Goal: Task Accomplishment & Management: Manage account settings

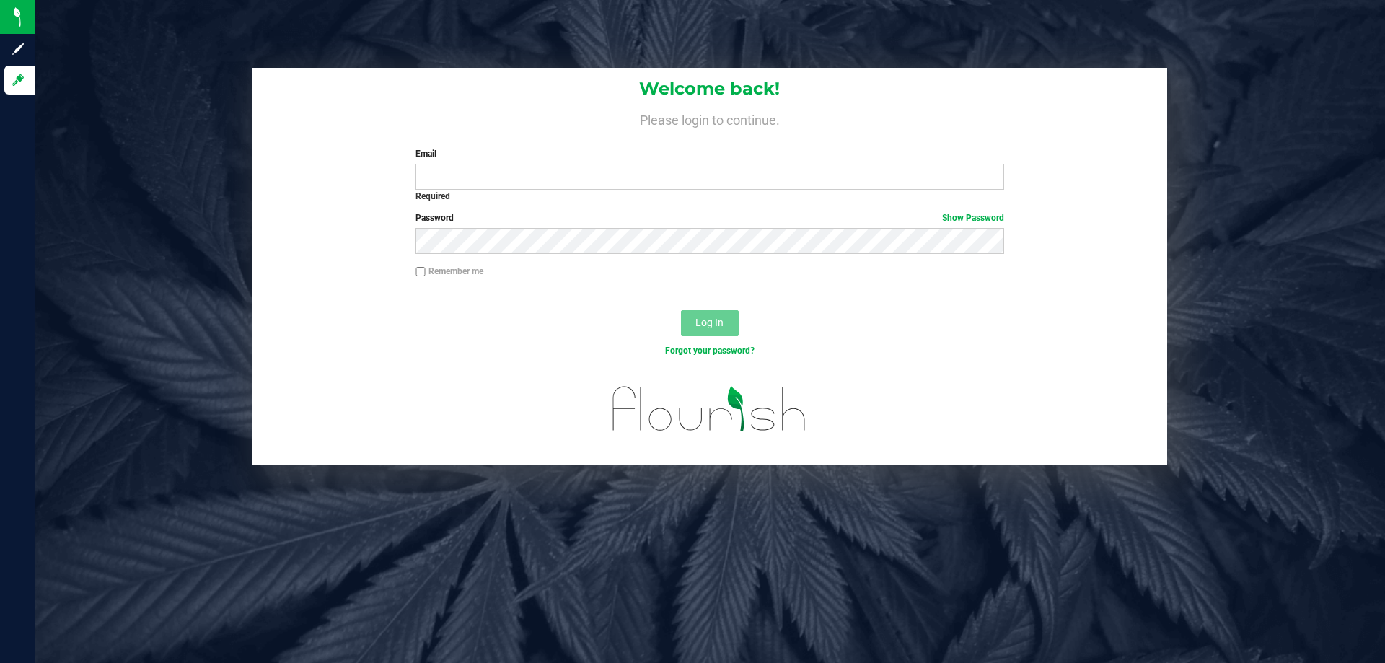
click at [520, 152] on label "Email" at bounding box center [709, 153] width 588 height 13
click at [520, 164] on input "Email" at bounding box center [709, 177] width 588 height 26
click at [514, 171] on input "Email" at bounding box center [709, 177] width 588 height 26
type input "[EMAIL_ADDRESS][DOMAIN_NAME]"
click at [681, 310] on button "Log In" at bounding box center [710, 323] width 58 height 26
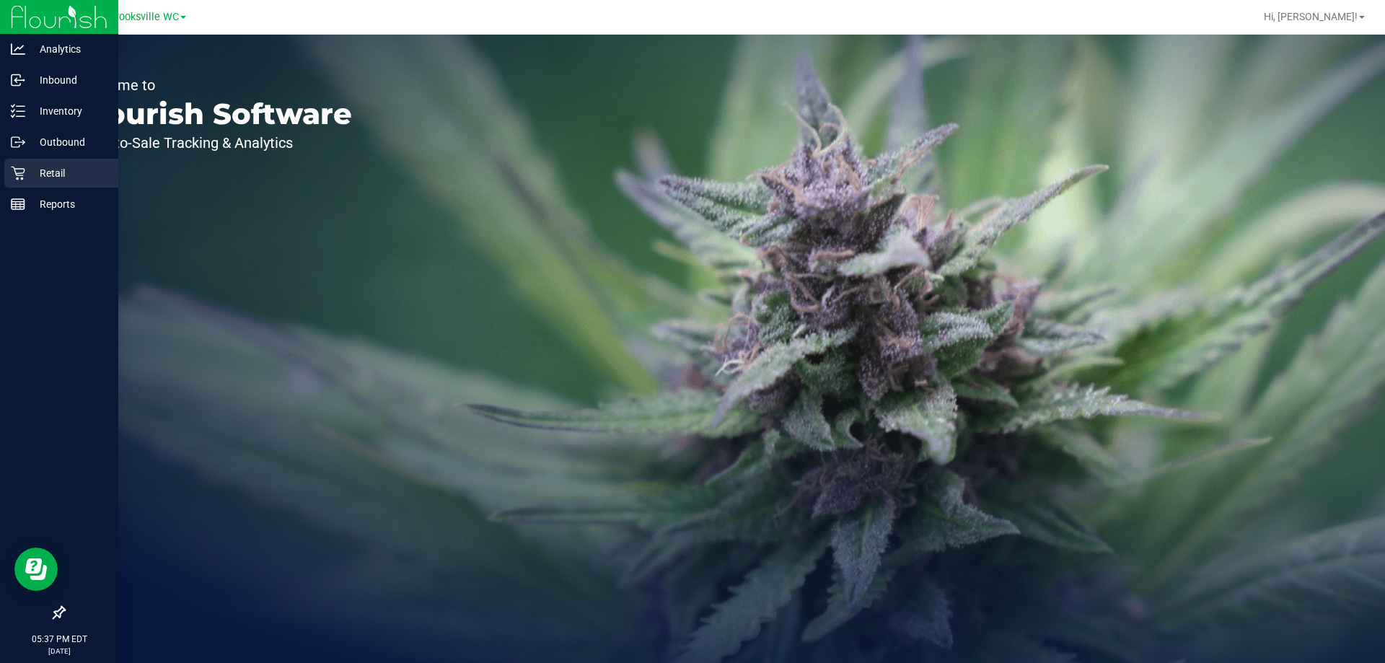
click at [23, 168] on icon at bounding box center [18, 173] width 14 height 14
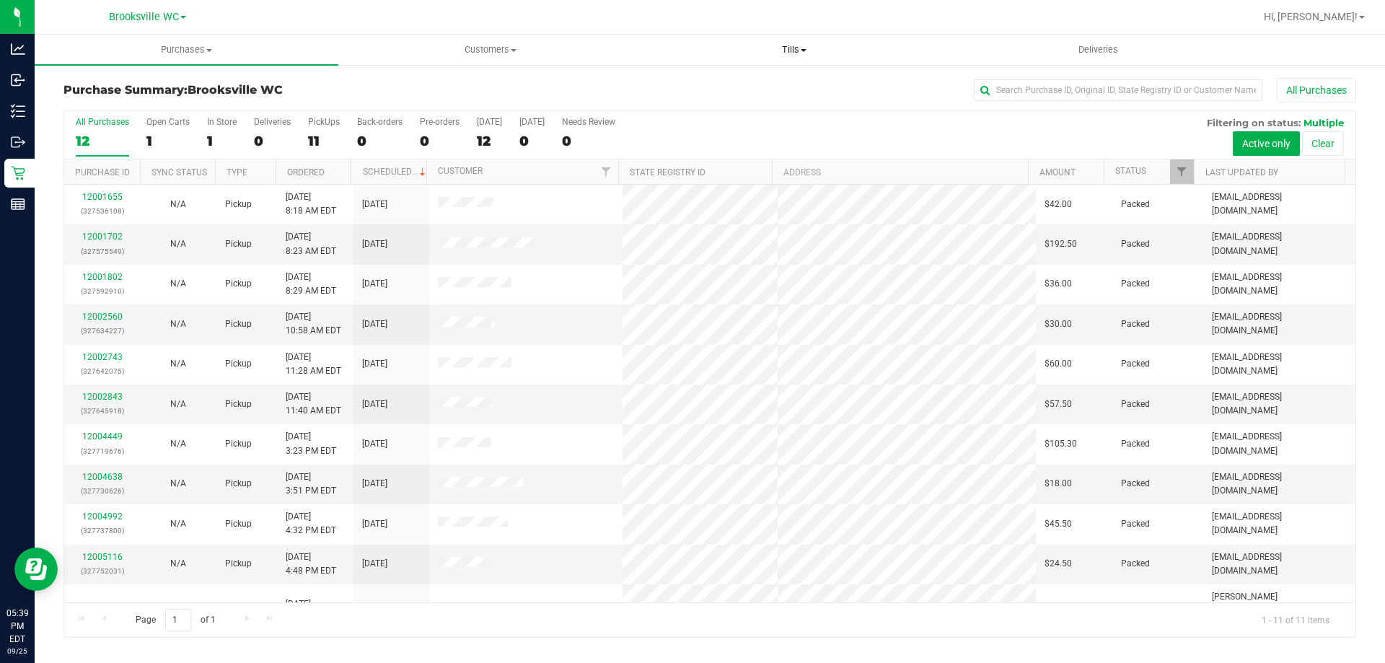
click at [790, 54] on span "Tills" at bounding box center [794, 49] width 302 height 13
click at [775, 86] on li "Manage tills" at bounding box center [794, 87] width 304 height 17
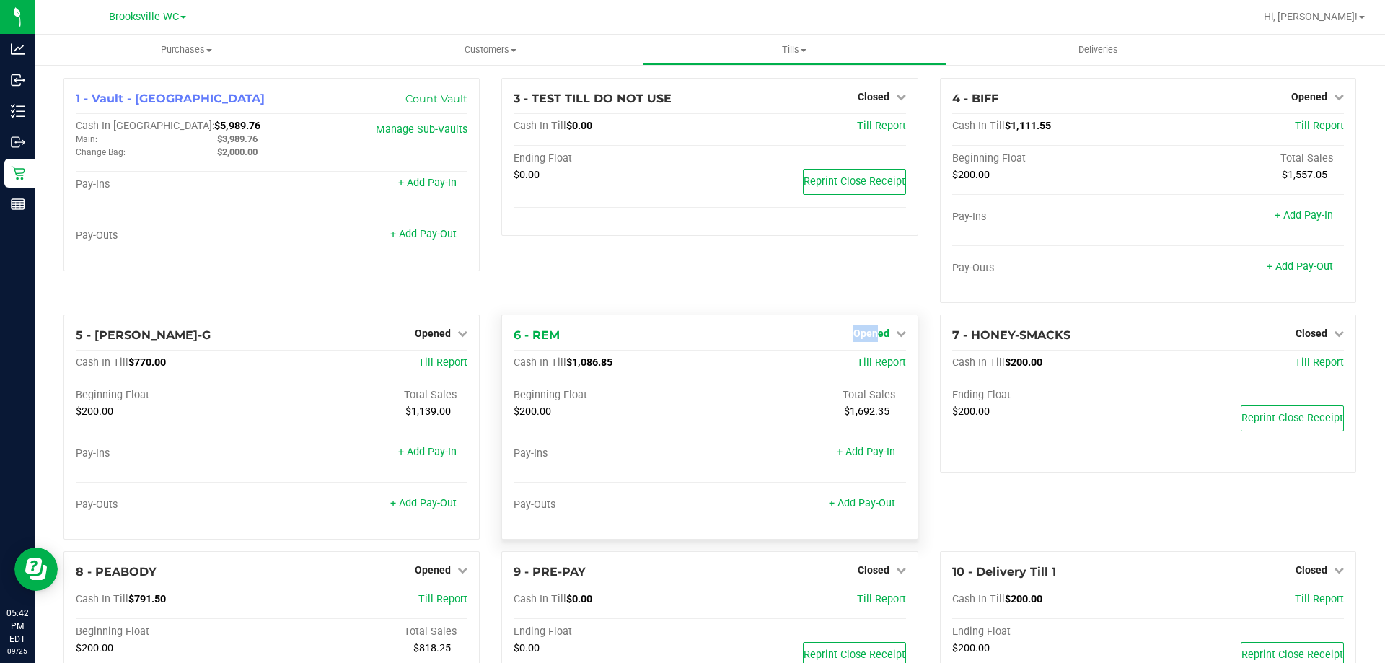
drag, startPoint x: 871, startPoint y: 322, endPoint x: 873, endPoint y: 334, distance: 12.5
click at [873, 333] on div "6 - REM Opened Close Till Cash In Till $1,086.85 Till Report Beginning Float To…" at bounding box center [709, 426] width 416 height 225
click at [873, 335] on span "Opened" at bounding box center [871, 333] width 36 height 12
click at [870, 362] on link "Close Till" at bounding box center [872, 364] width 39 height 12
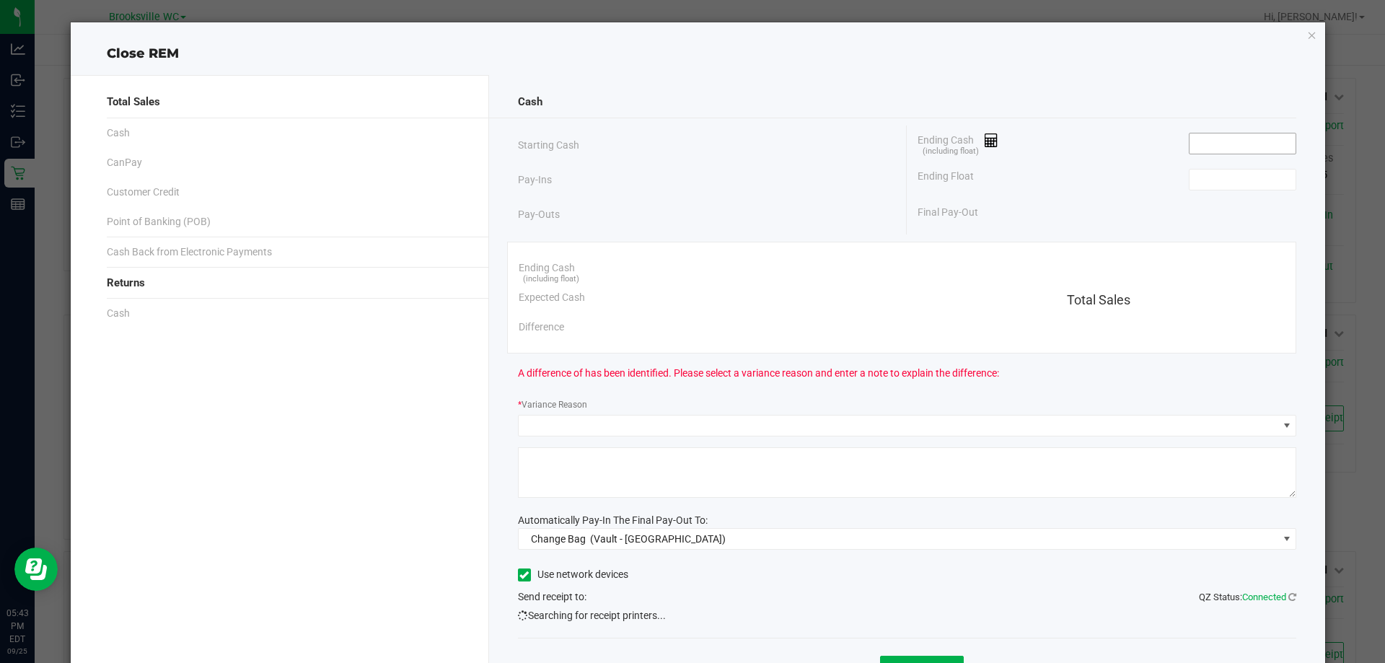
click at [1230, 143] on input at bounding box center [1242, 143] width 106 height 20
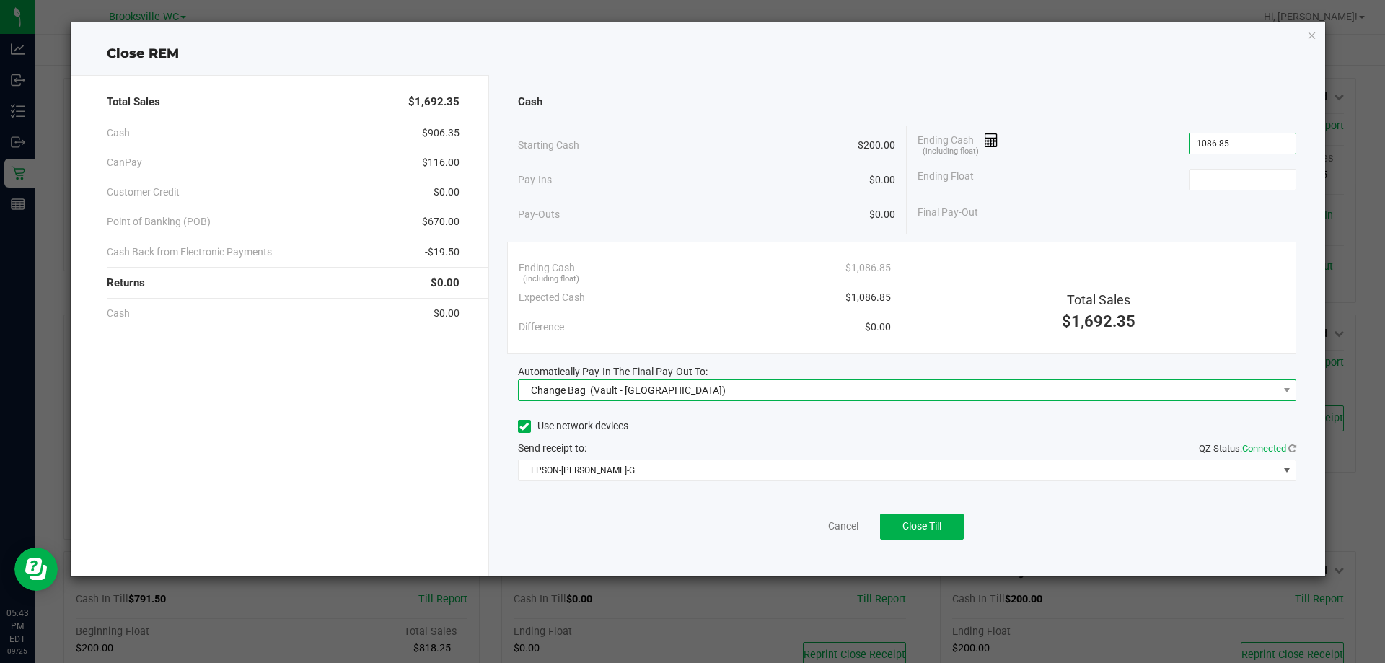
type input "$1,086.85"
click at [921, 387] on span "Change Bag (Vault - Brooksville)" at bounding box center [898, 390] width 759 height 20
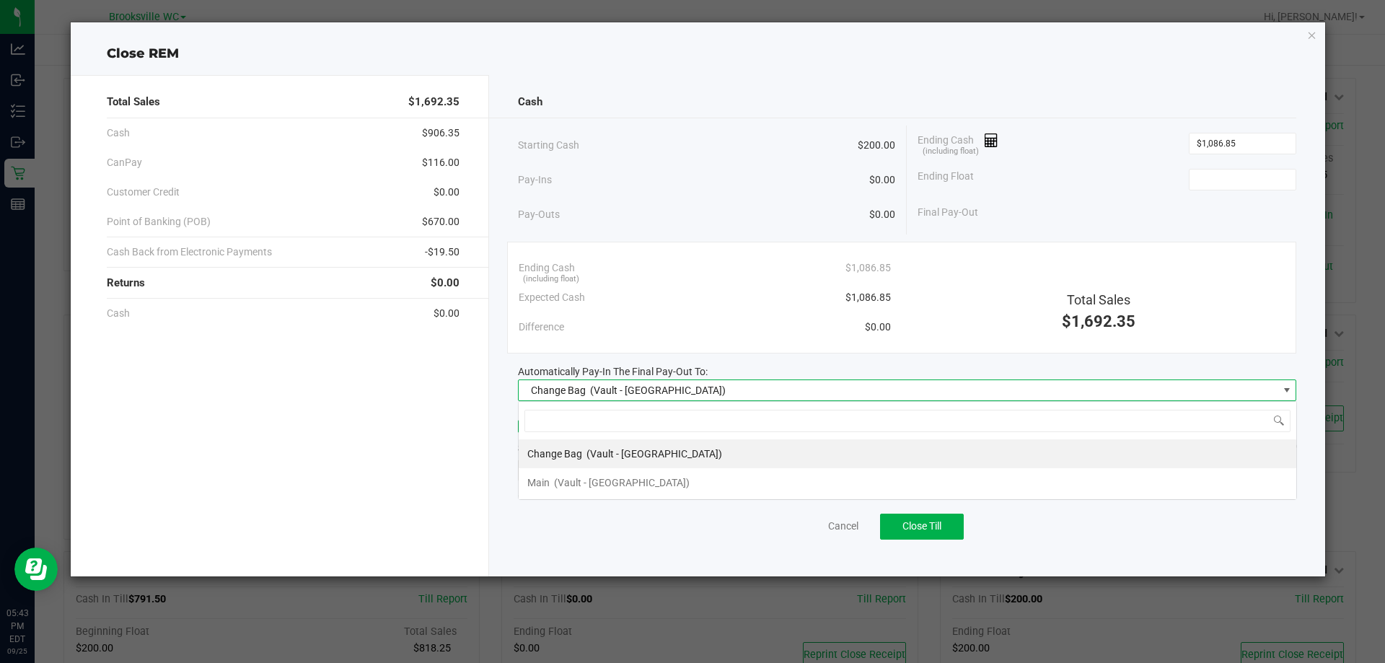
scroll to position [22, 778]
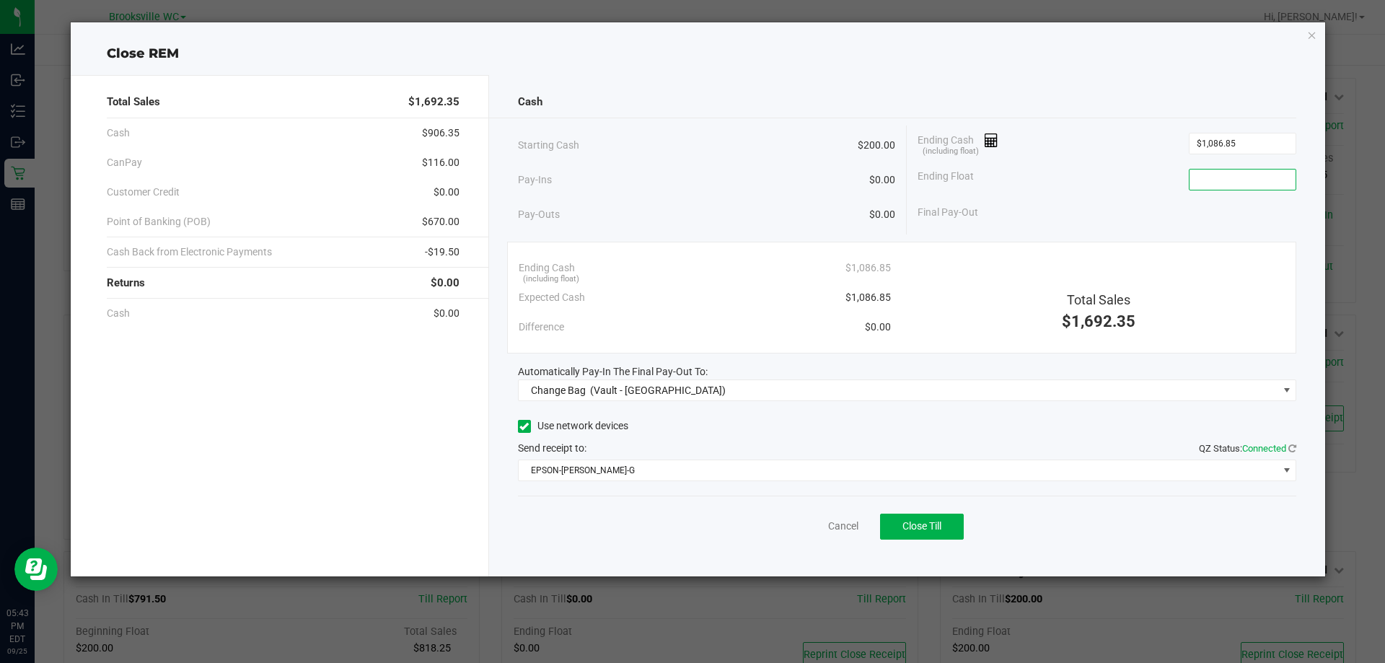
click at [1235, 177] on input at bounding box center [1242, 179] width 106 height 20
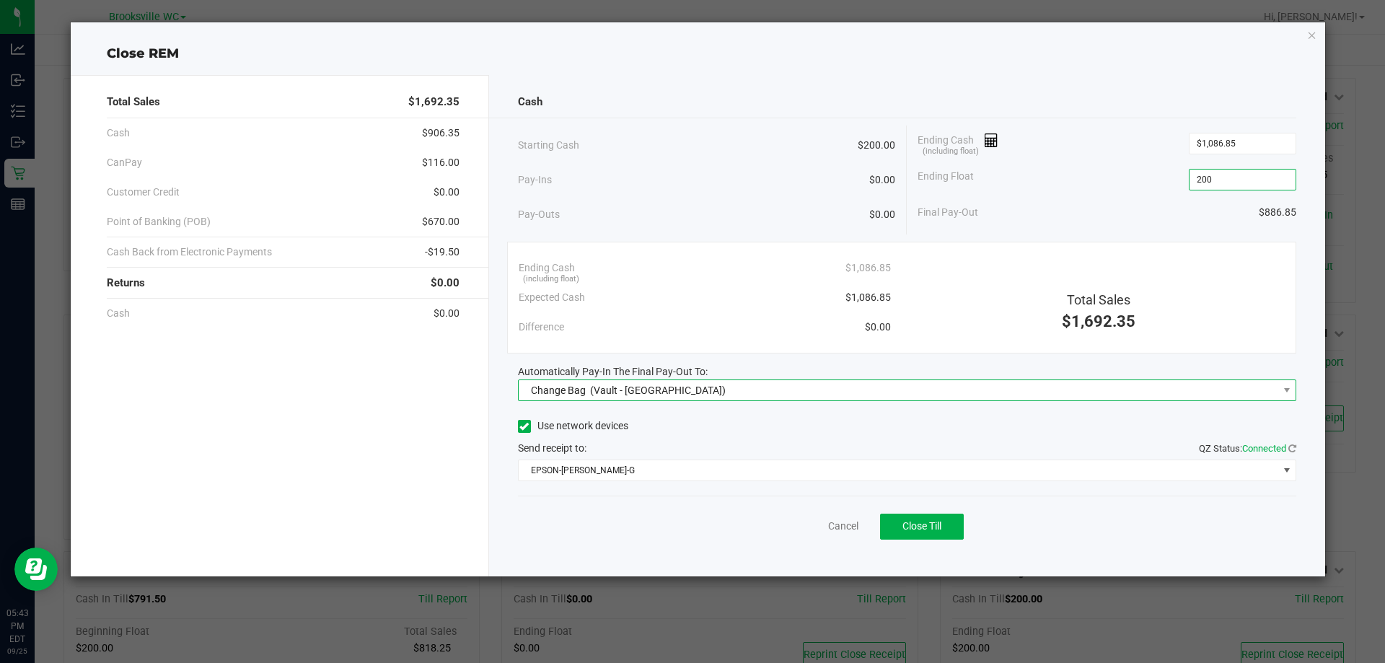
type input "$200.00"
click at [889, 389] on span "Change Bag (Vault - Brooksville)" at bounding box center [898, 390] width 759 height 20
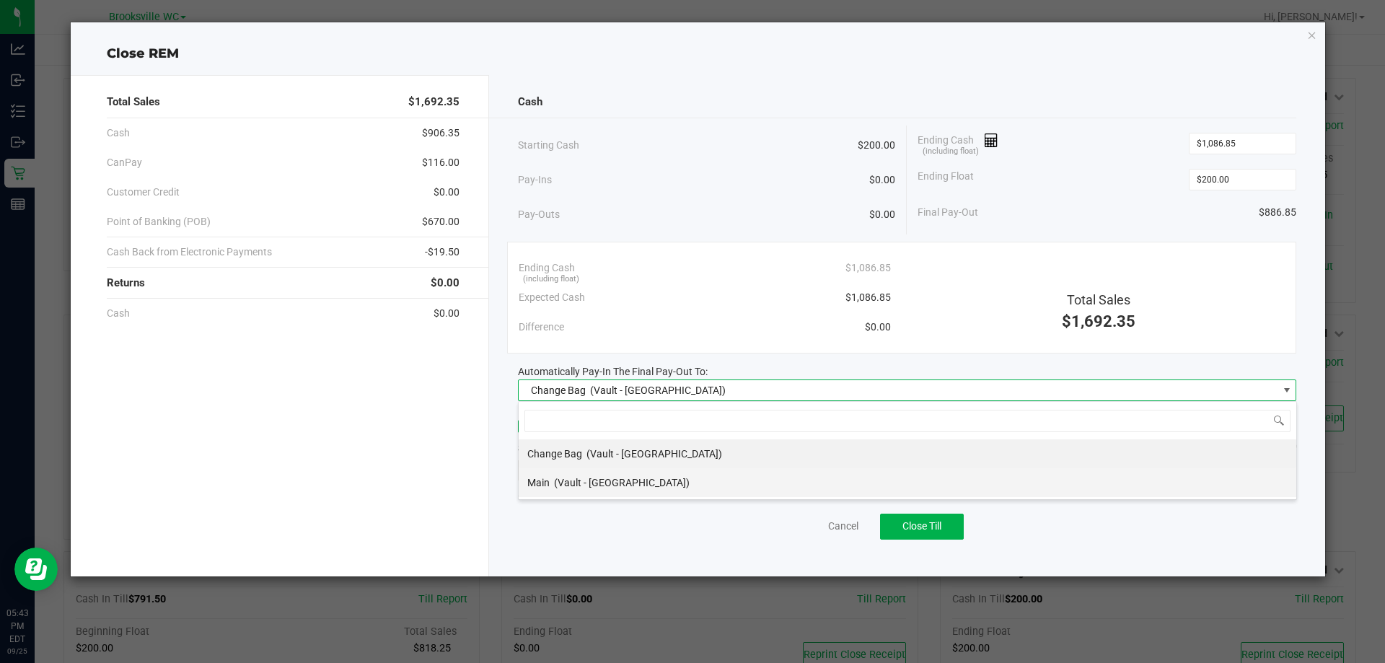
click at [779, 480] on li "Main (Vault - Brooksville)" at bounding box center [908, 482] width 778 height 29
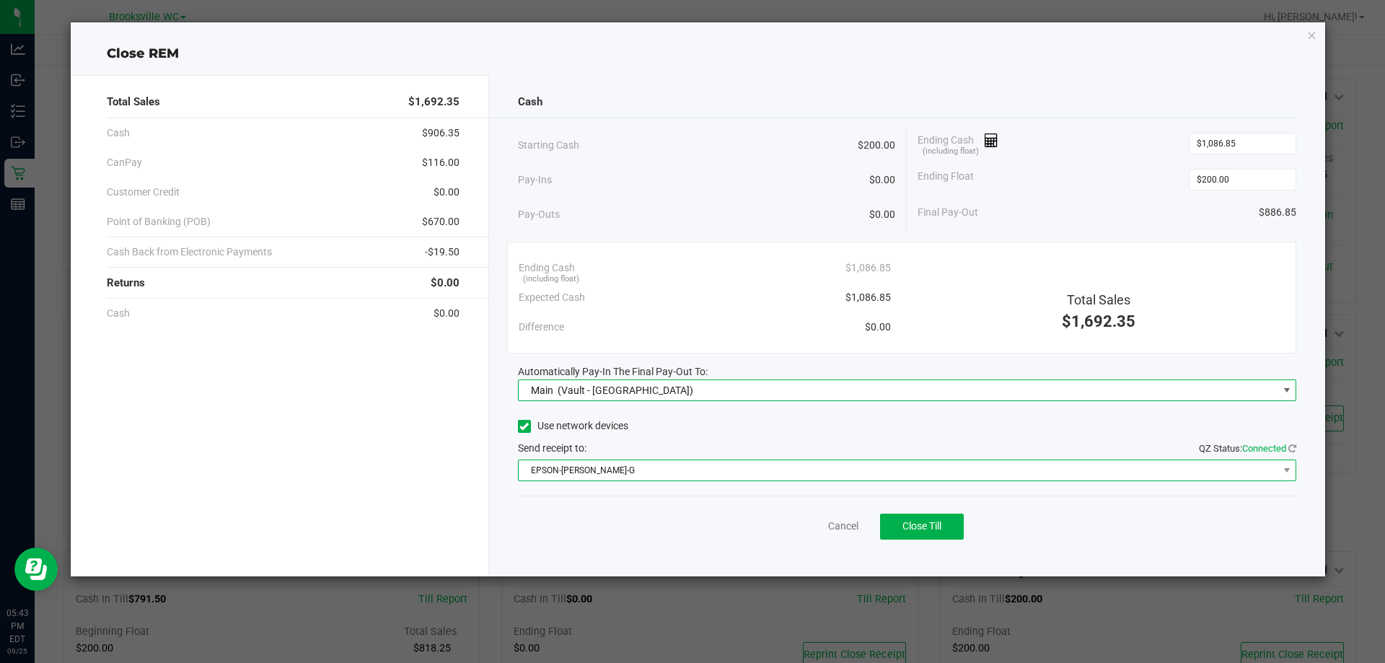
click at [784, 470] on span "EPSON-BECKY-G" at bounding box center [898, 470] width 759 height 20
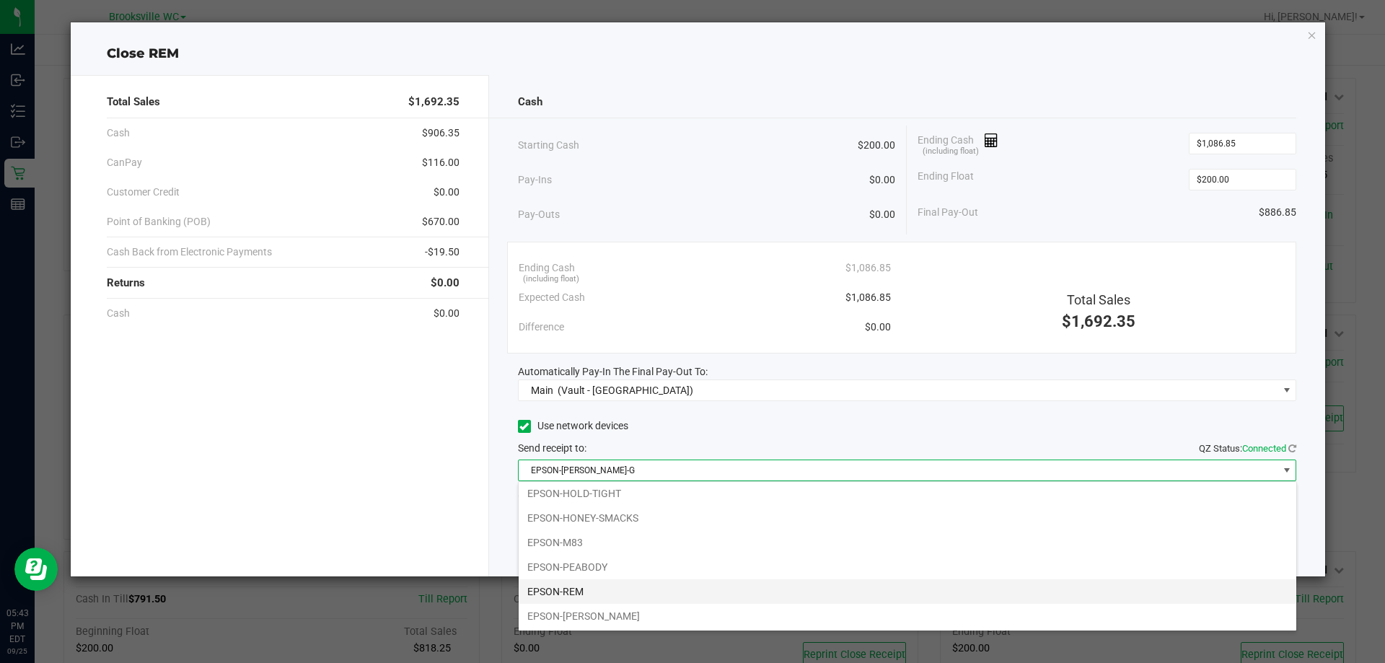
scroll to position [125, 0]
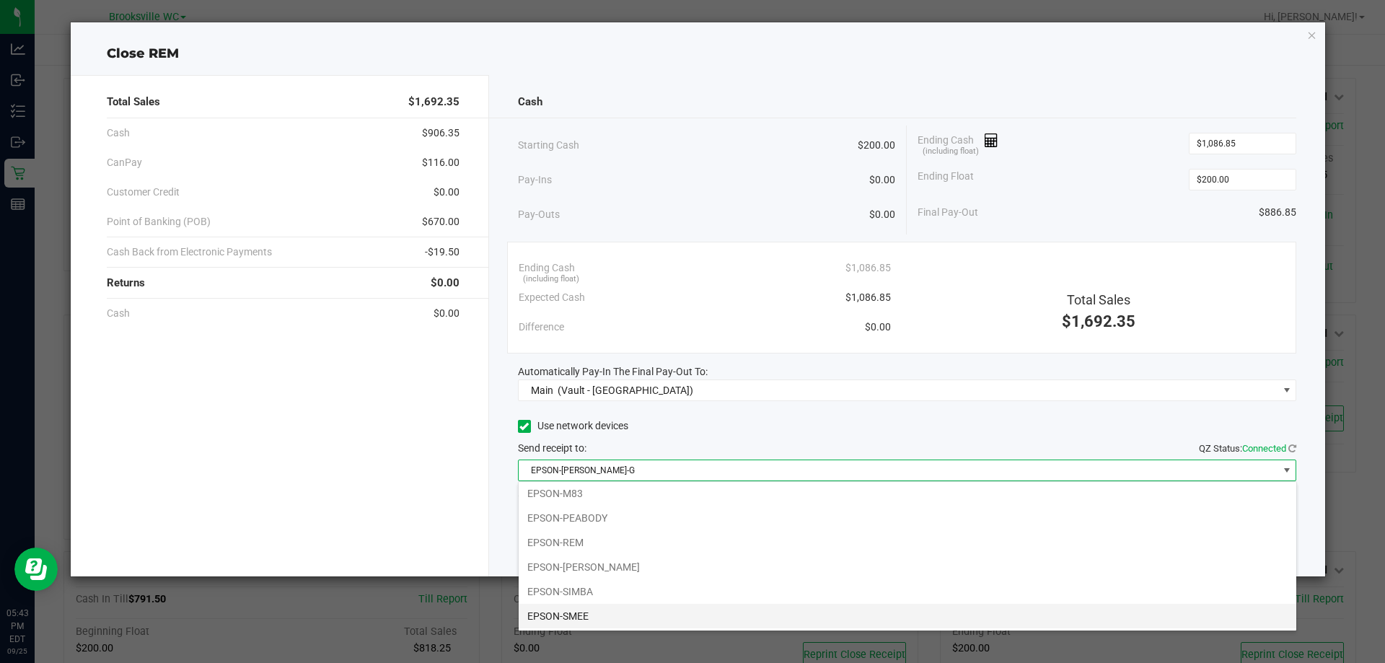
click at [736, 611] on li "EPSON-SMEE" at bounding box center [908, 616] width 778 height 25
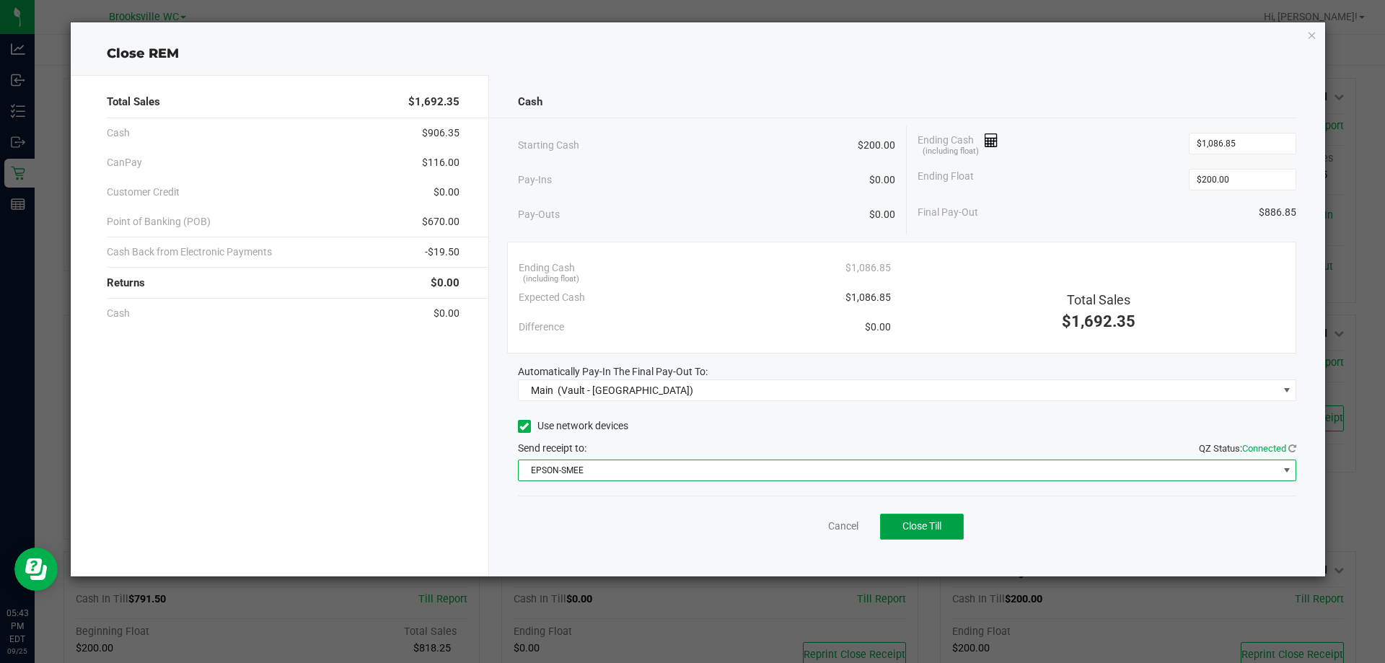
click at [941, 525] on span "Close Till" at bounding box center [921, 526] width 39 height 12
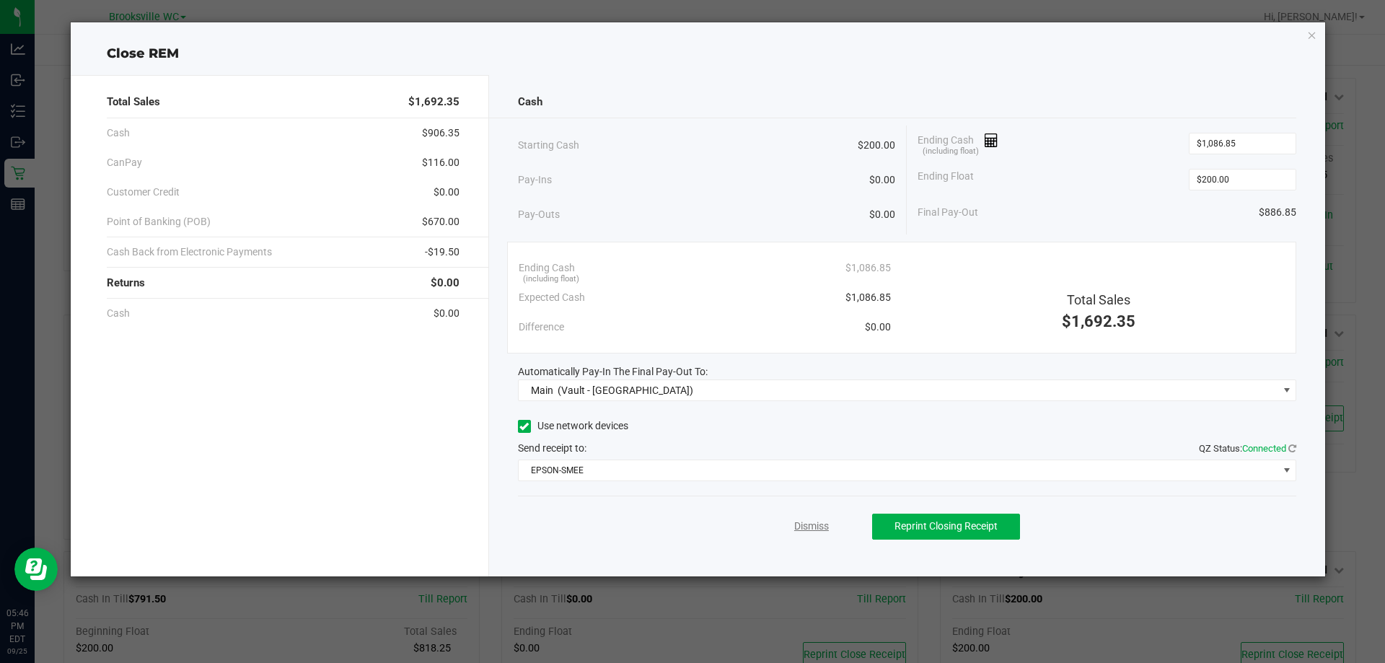
drag, startPoint x: 789, startPoint y: 521, endPoint x: 801, endPoint y: 526, distance: 12.3
click at [796, 524] on div "Dismiss Reprint Closing Receipt" at bounding box center [907, 523] width 779 height 56
click at [803, 530] on link "Dismiss" at bounding box center [811, 526] width 35 height 15
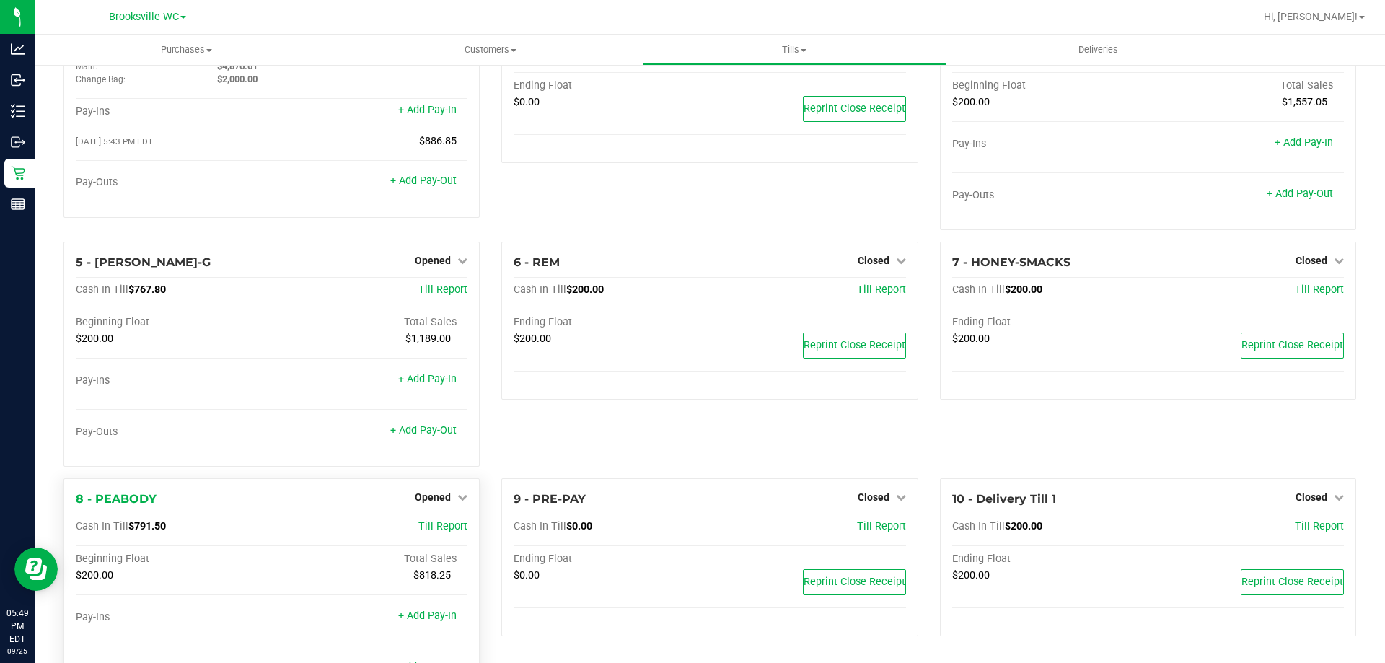
scroll to position [139, 0]
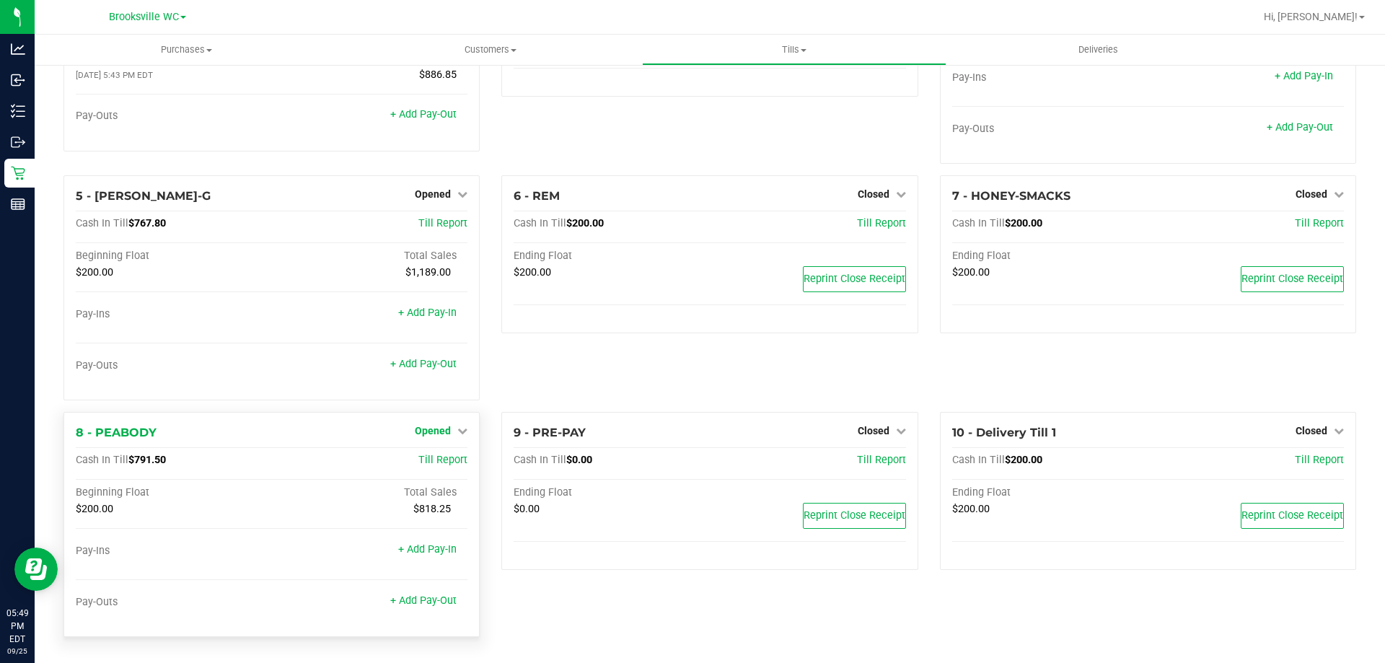
click at [433, 431] on span "Opened" at bounding box center [433, 431] width 36 height 12
click at [431, 464] on link "Close Till" at bounding box center [434, 461] width 39 height 12
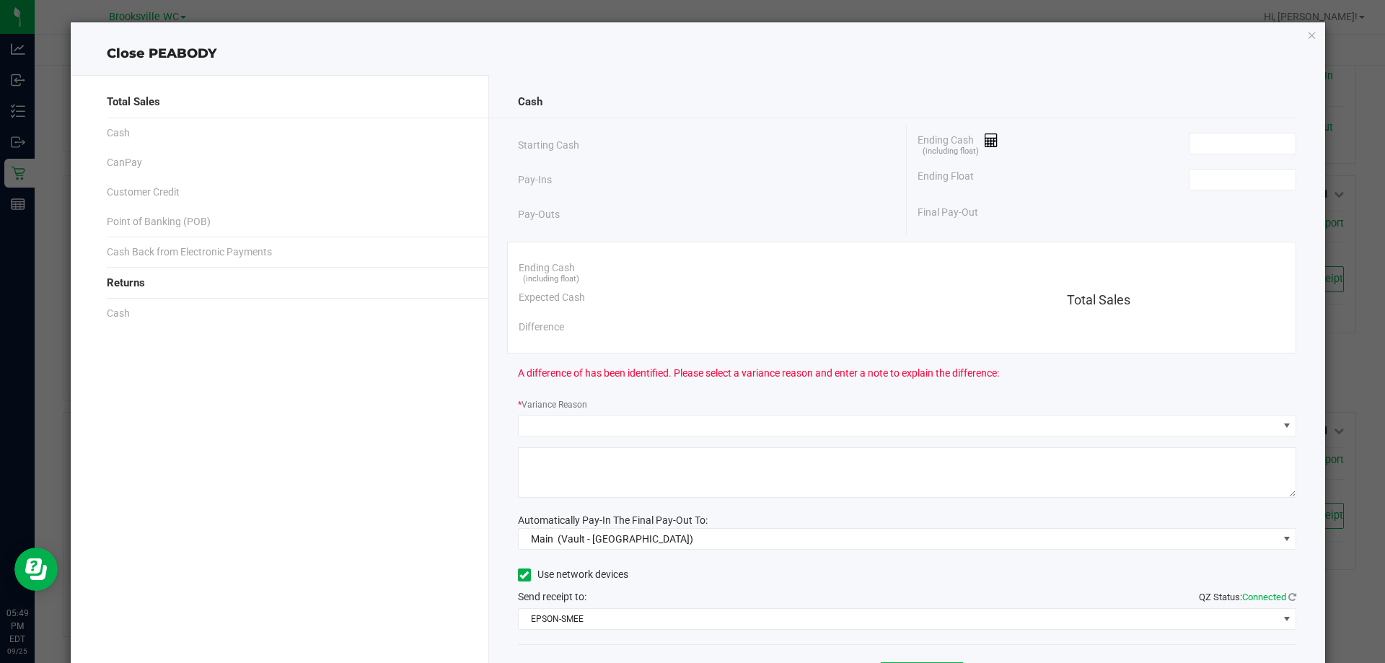
click at [1227, 131] on div "Ending Cash (including float)" at bounding box center [1106, 143] width 379 height 36
click at [1218, 146] on input at bounding box center [1242, 143] width 106 height 20
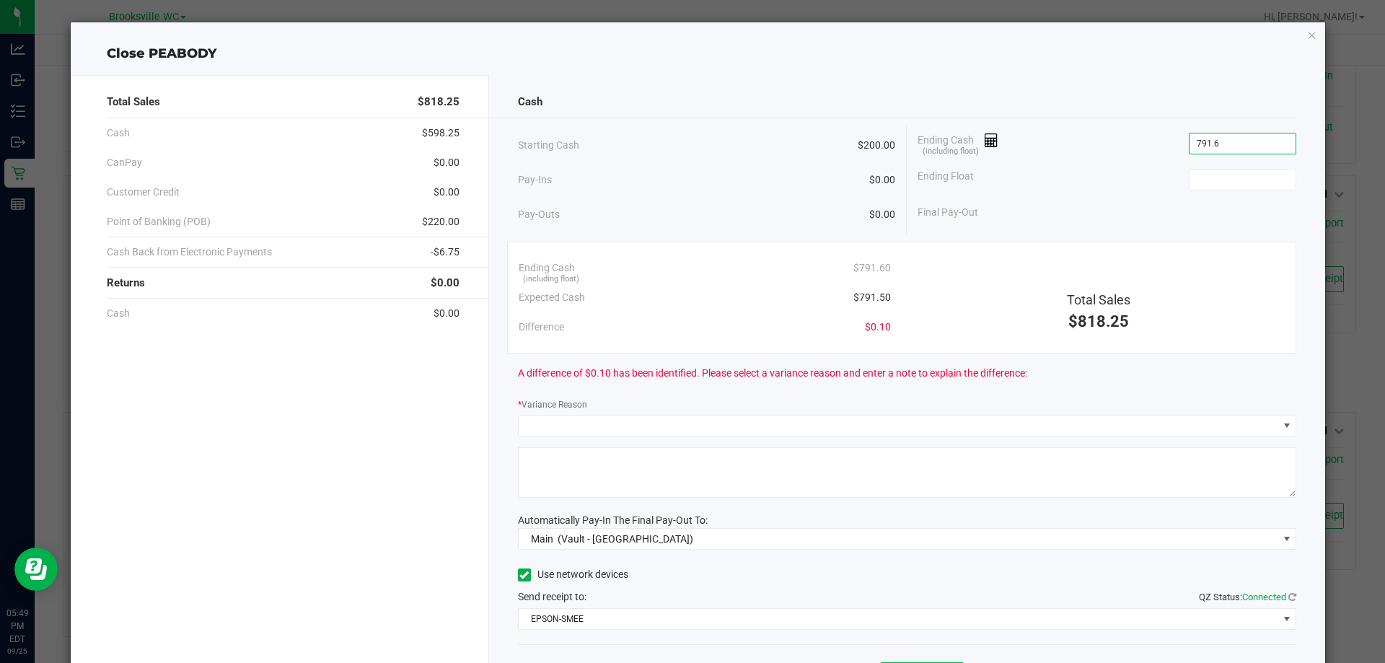
type input "$791.60"
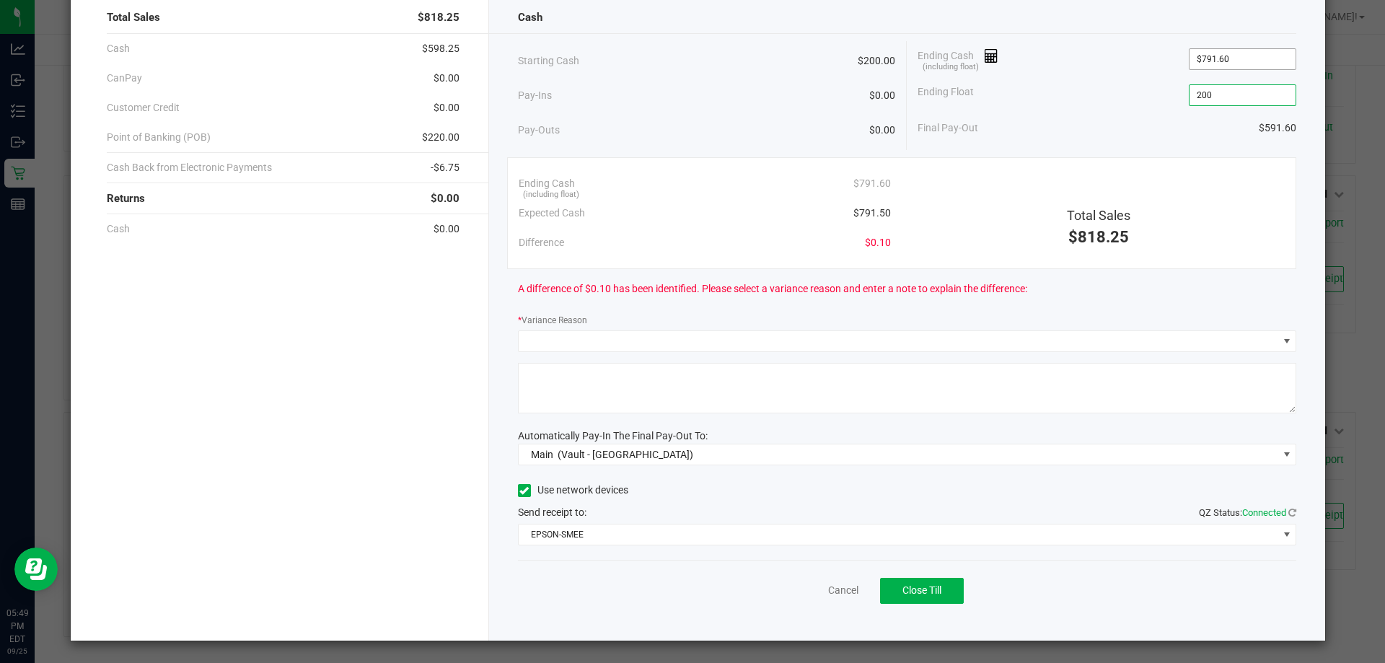
type input "200"
type input "791.6"
type input "$200.00"
click at [1257, 68] on input "791.6" at bounding box center [1242, 59] width 106 height 20
click at [1257, 67] on input "791.6" at bounding box center [1242, 59] width 106 height 20
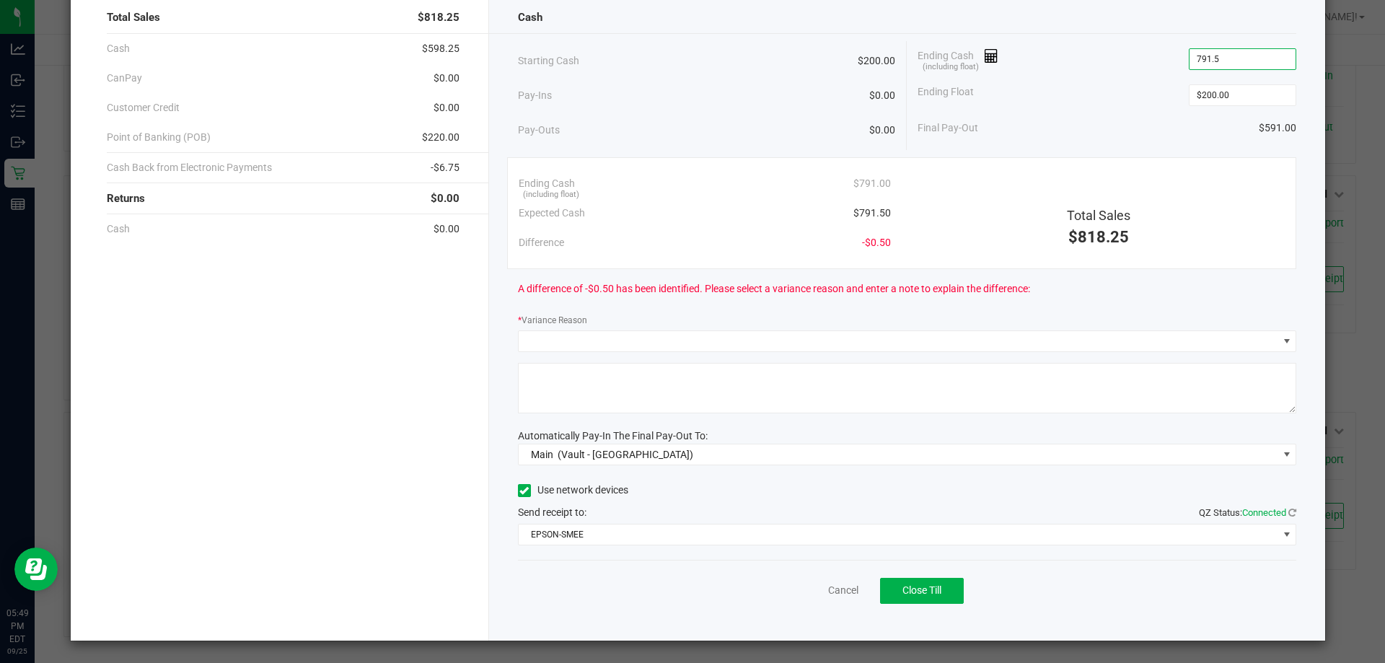
scroll to position [0, 0]
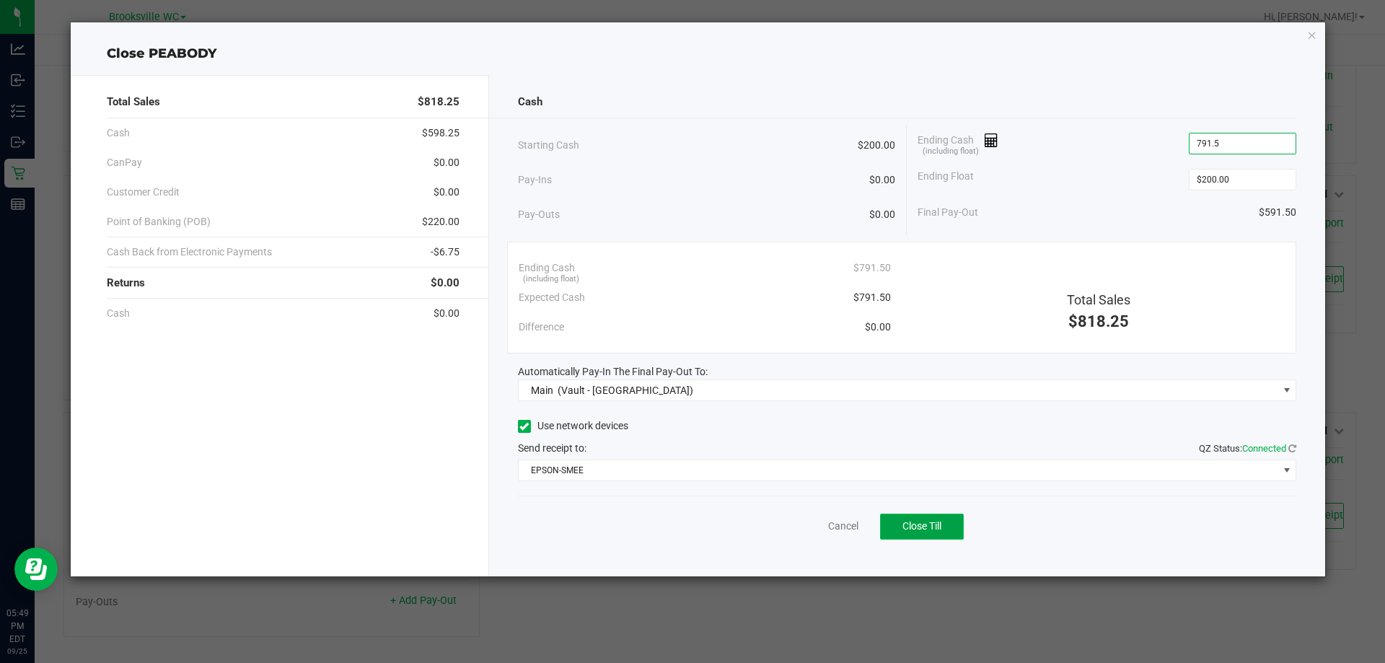
type input "$791.50"
drag, startPoint x: 948, startPoint y: 525, endPoint x: 913, endPoint y: 524, distance: 34.6
click at [947, 524] on button "Close Till" at bounding box center [922, 527] width 84 height 26
click at [811, 523] on link "Dismiss" at bounding box center [811, 526] width 35 height 15
